Goal: Information Seeking & Learning: Learn about a topic

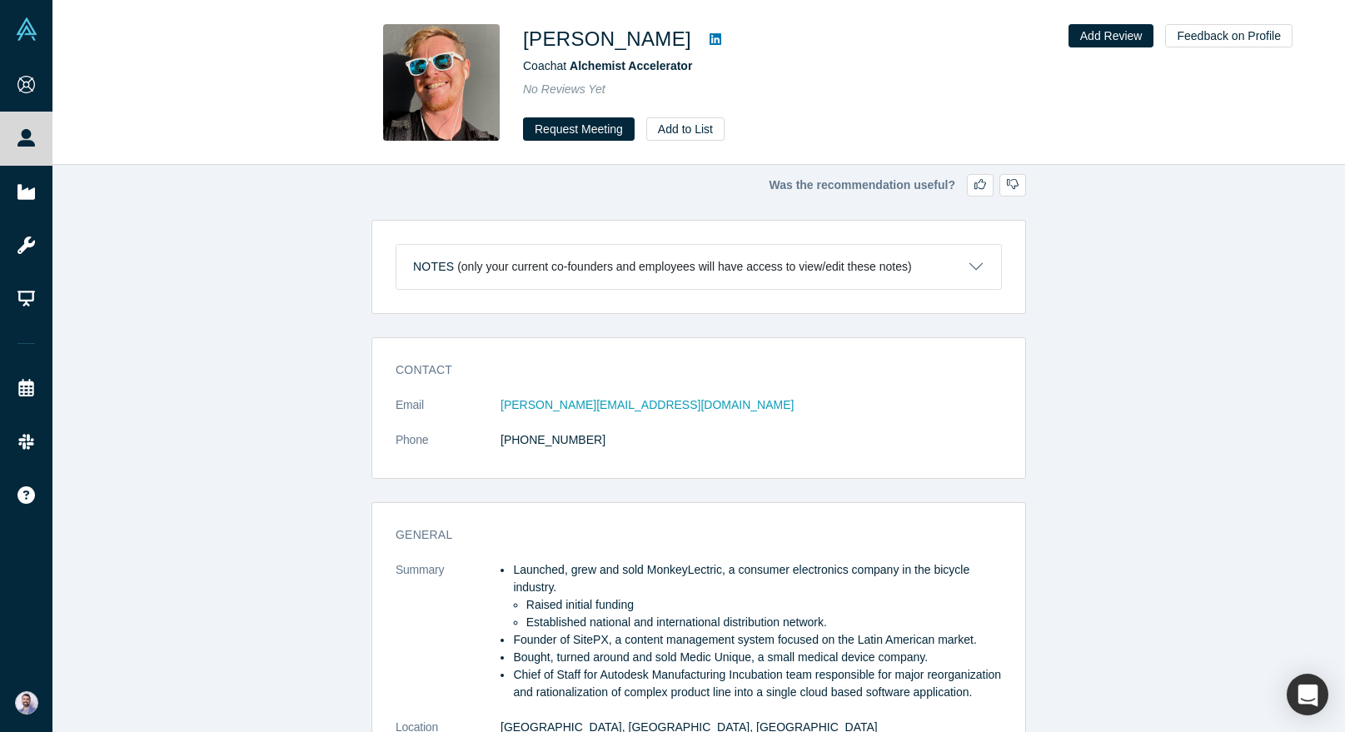
scroll to position [689, 0]
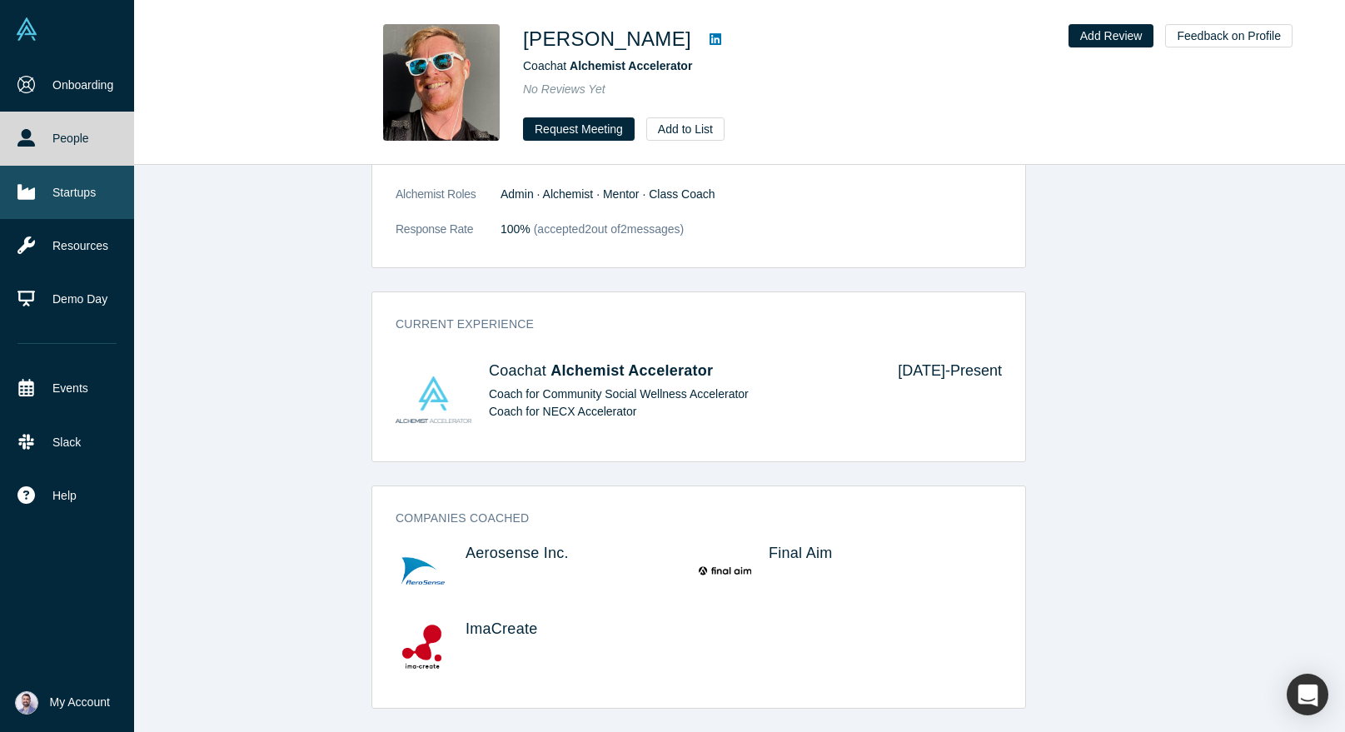
click at [42, 185] on link "Startups" at bounding box center [67, 192] width 134 height 53
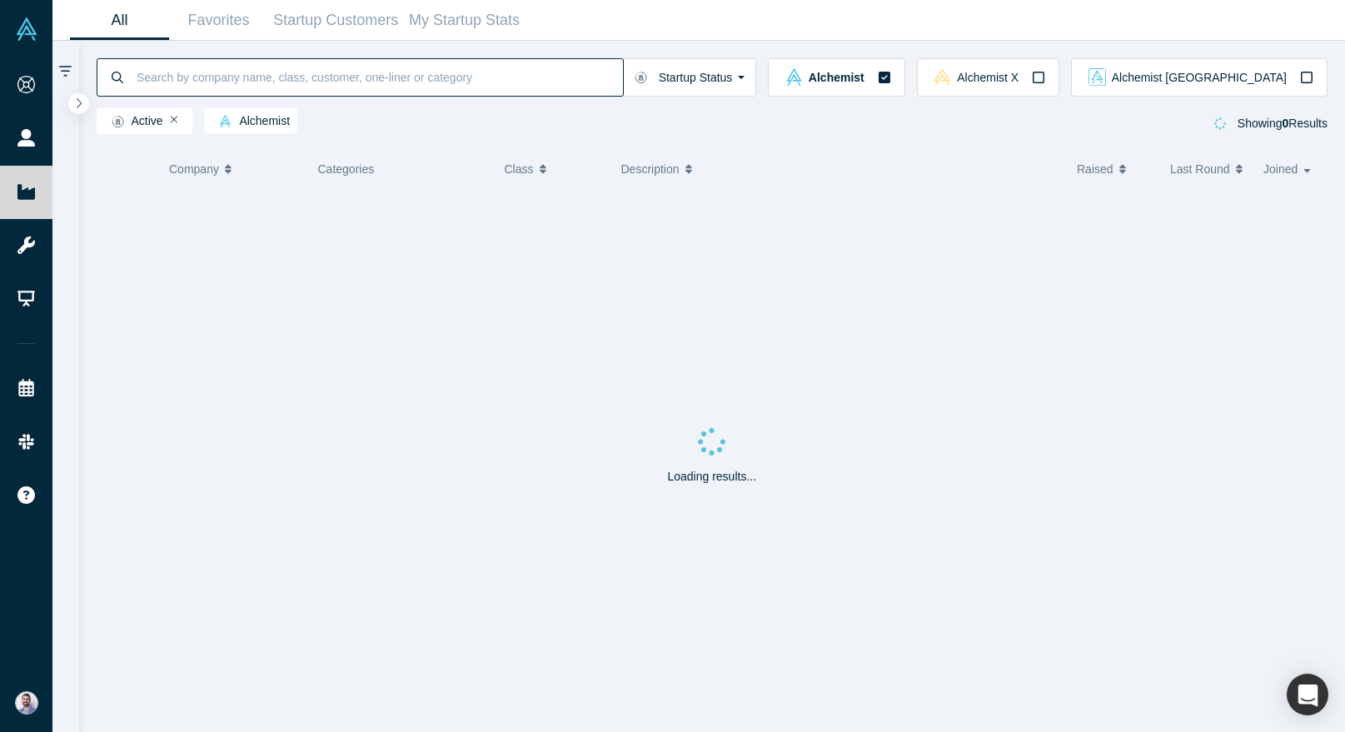
click at [399, 67] on input at bounding box center [379, 76] width 488 height 39
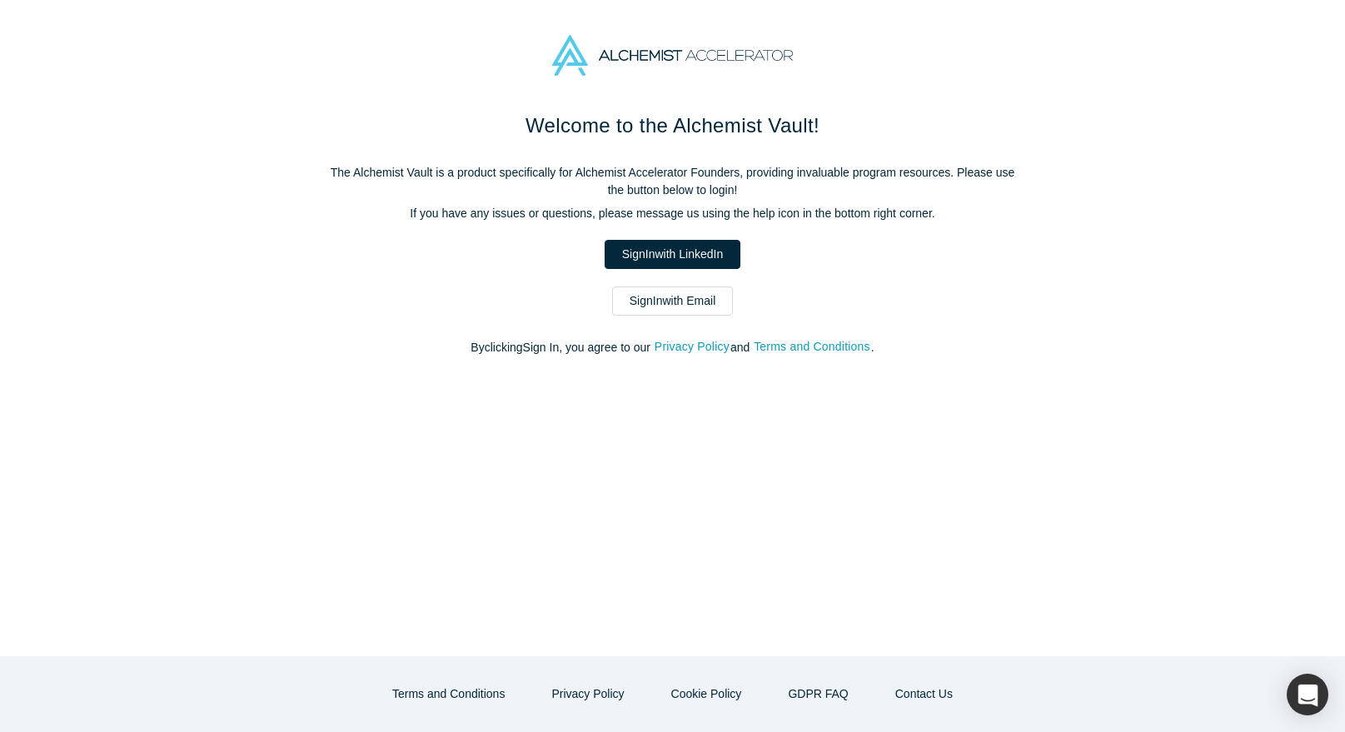
click at [656, 280] on div "Welcome to the Alchemist Vault! The Alchemist Vault is a product specifically f…" at bounding box center [672, 242] width 699 height 263
click at [658, 310] on link "Sign In with Email" at bounding box center [673, 300] width 122 height 29
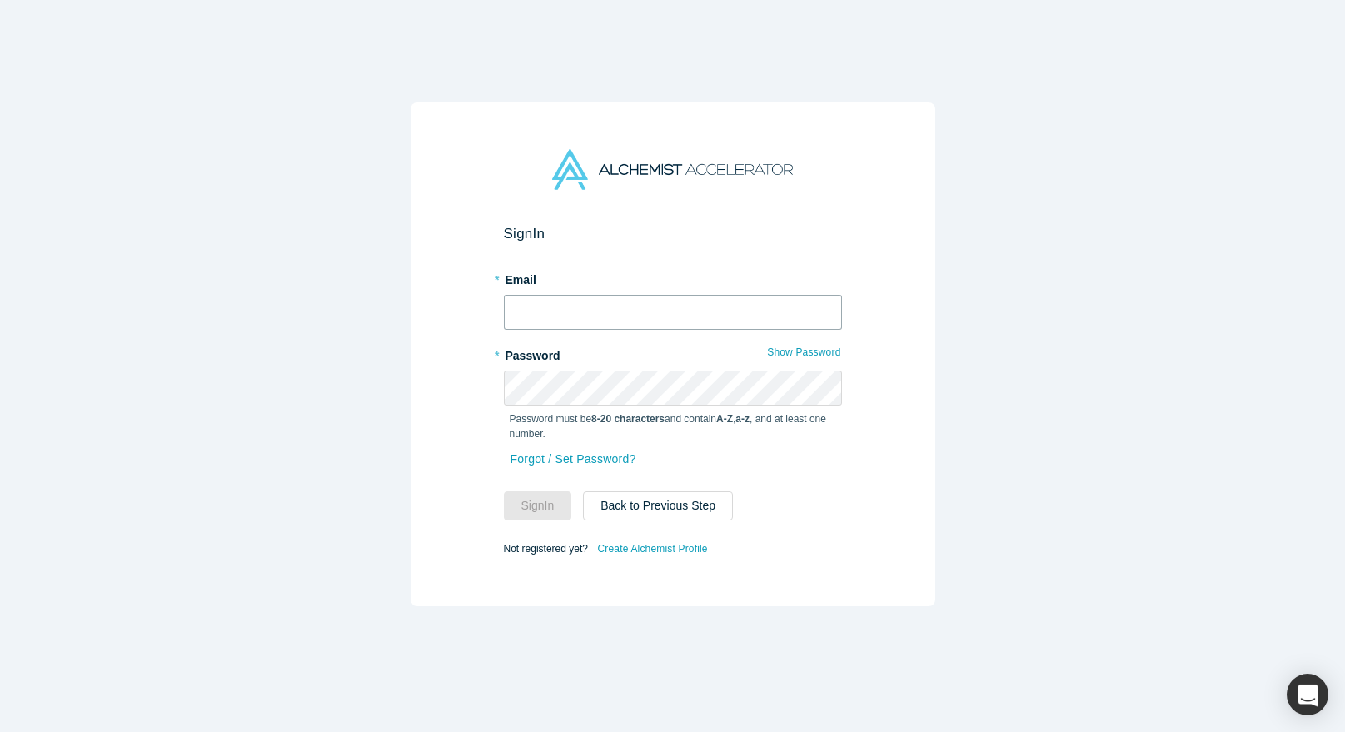
click at [599, 303] on input "text" at bounding box center [673, 312] width 338 height 35
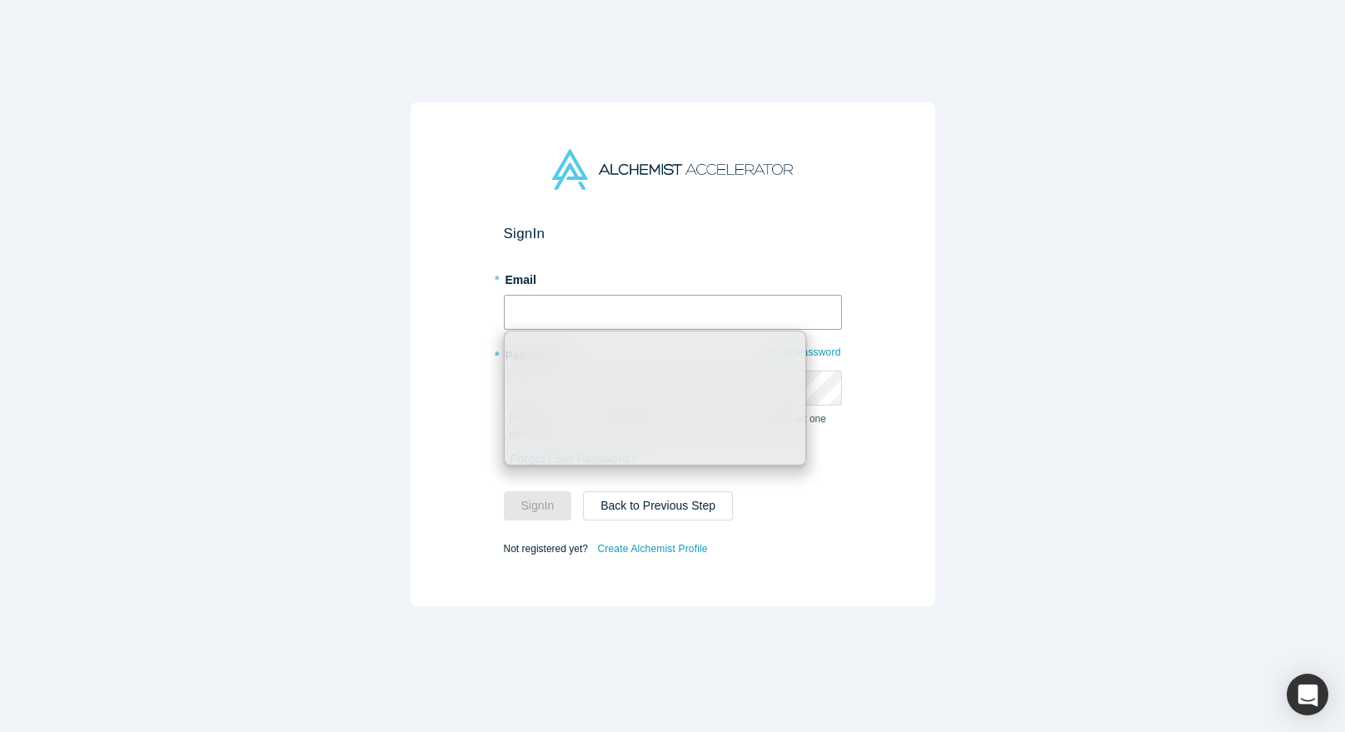
type input "[PERSON_NAME][EMAIL_ADDRESS][DOMAIN_NAME]"
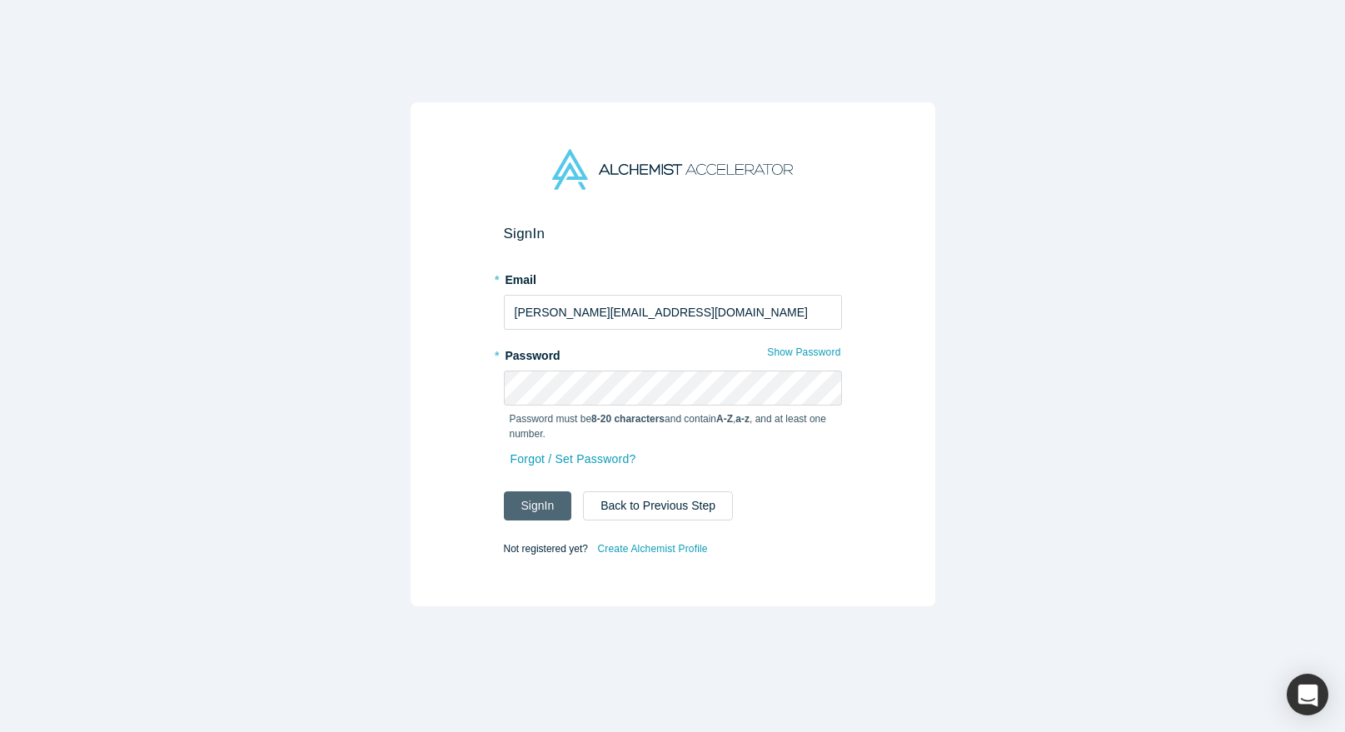
click at [558, 492] on button "Sign In" at bounding box center [538, 505] width 68 height 29
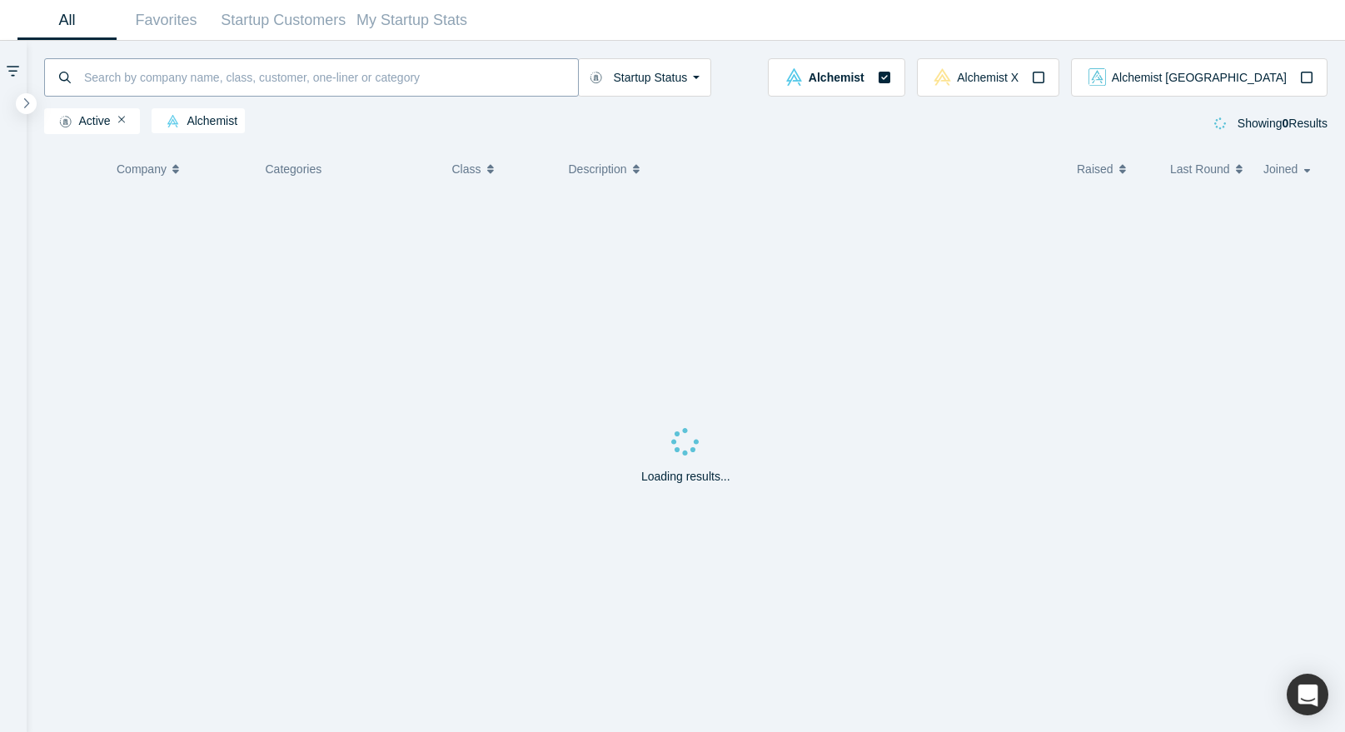
click at [294, 75] on input at bounding box center [329, 76] width 495 height 39
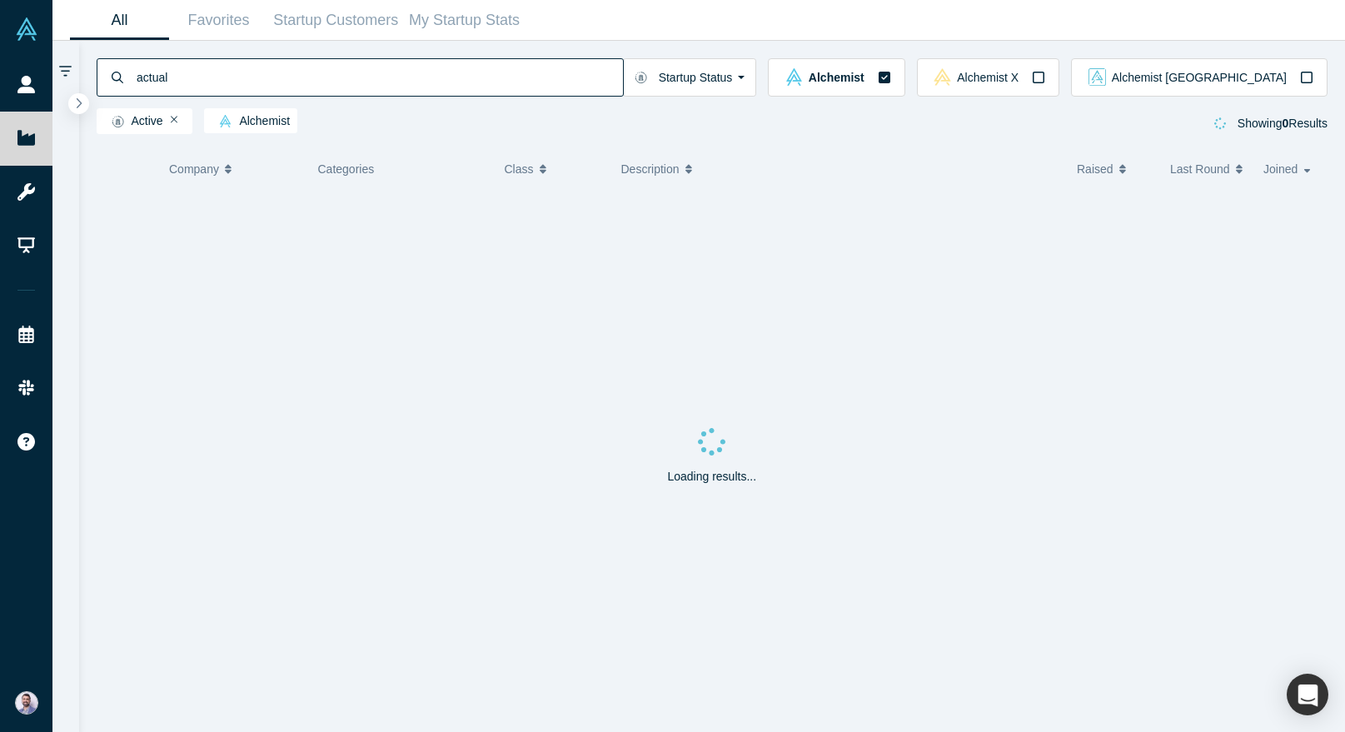
type input "actual"
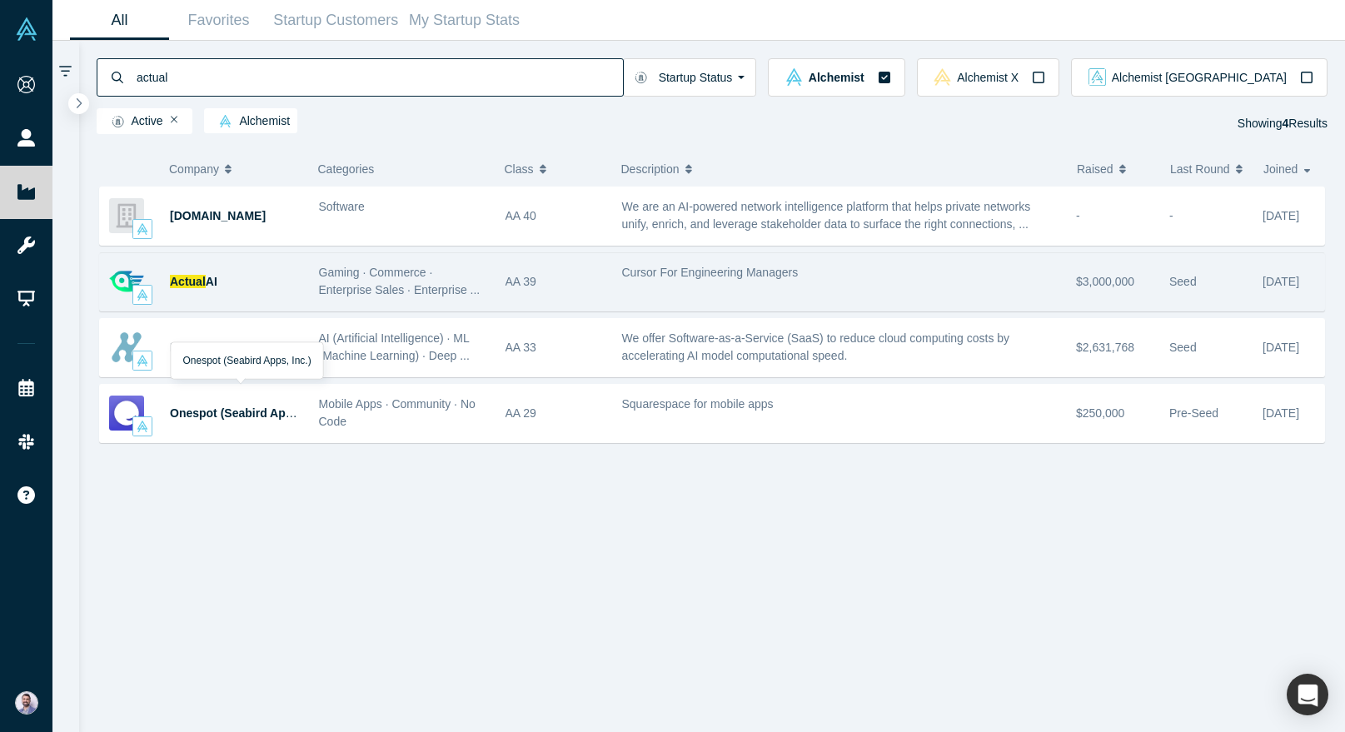
click at [224, 271] on div "Actual AI" at bounding box center [236, 281] width 132 height 57
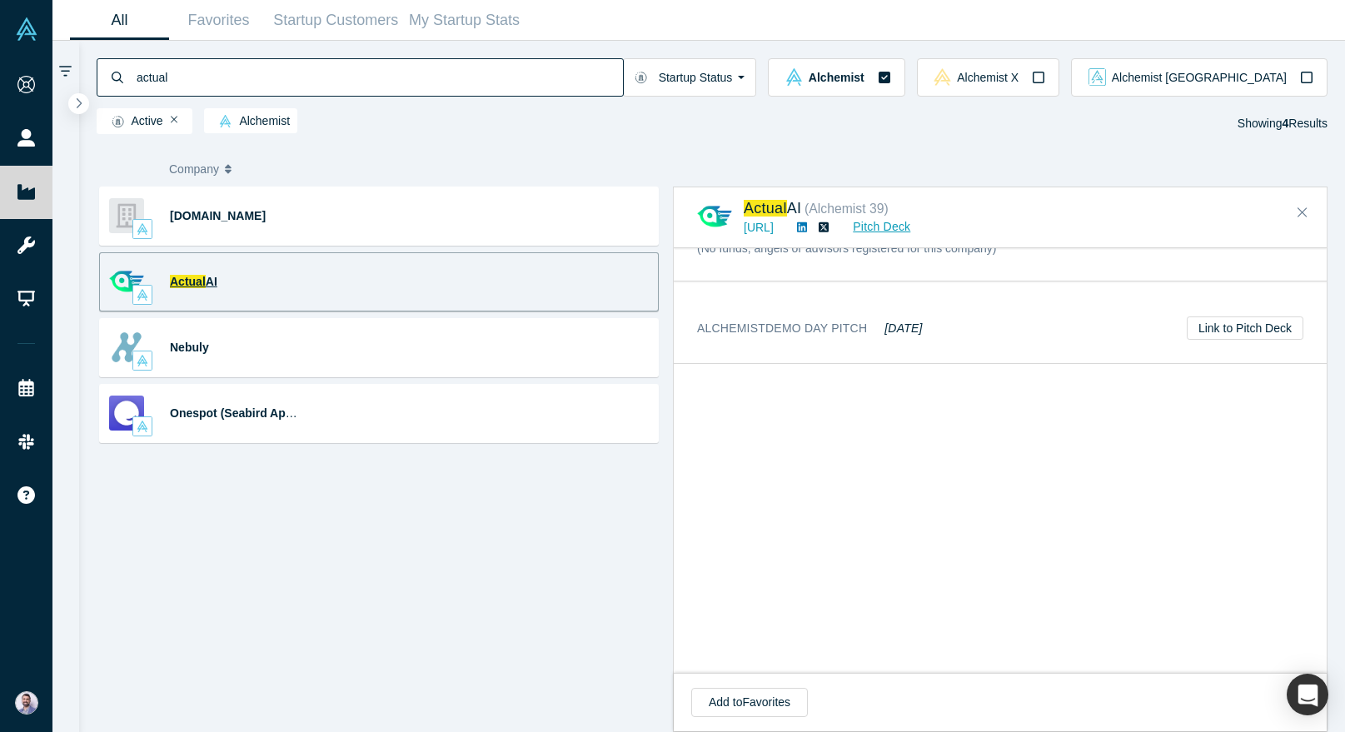
scroll to position [1137, 0]
